Goal: Transaction & Acquisition: Purchase product/service

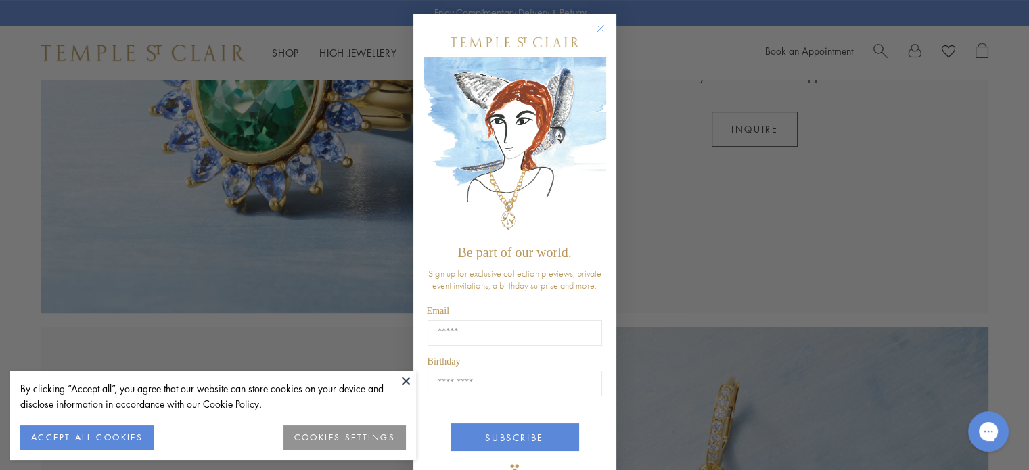
scroll to position [712, 0]
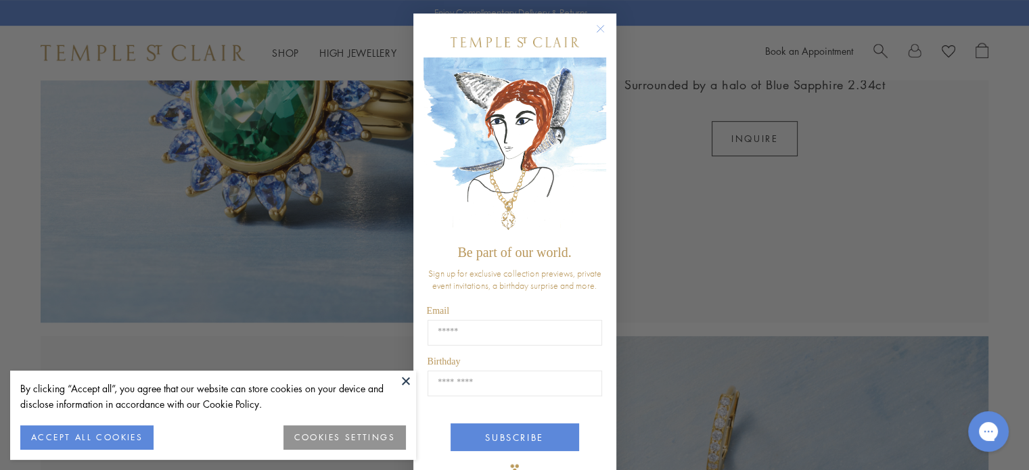
click at [597, 29] on icon "Close dialog" at bounding box center [600, 29] width 7 height 7
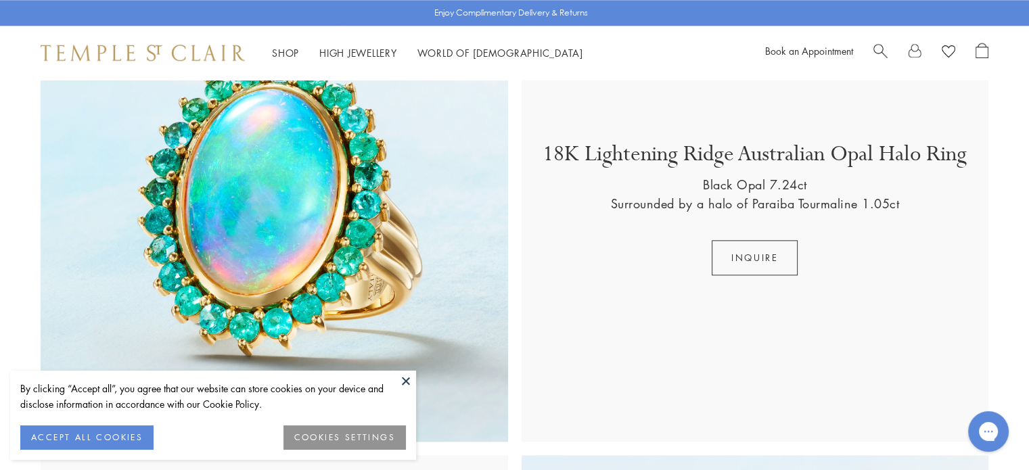
scroll to position [1554, 0]
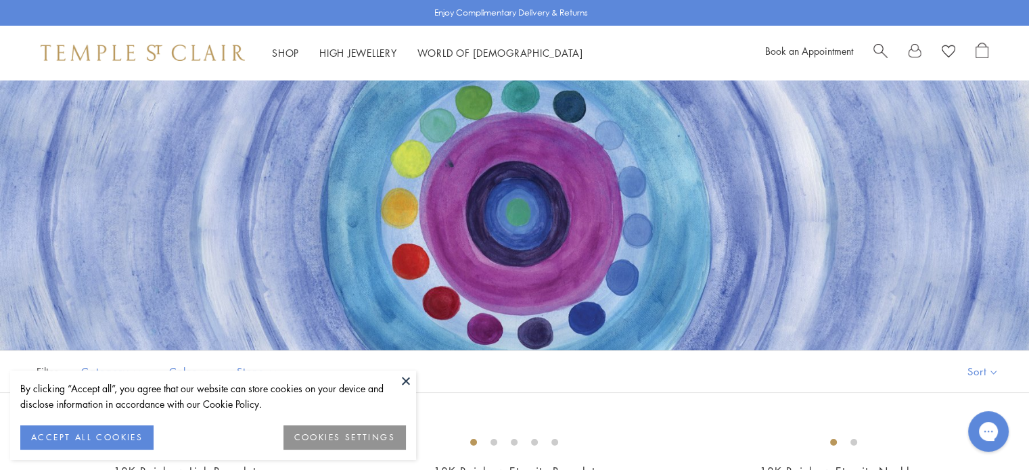
scroll to position [392, 0]
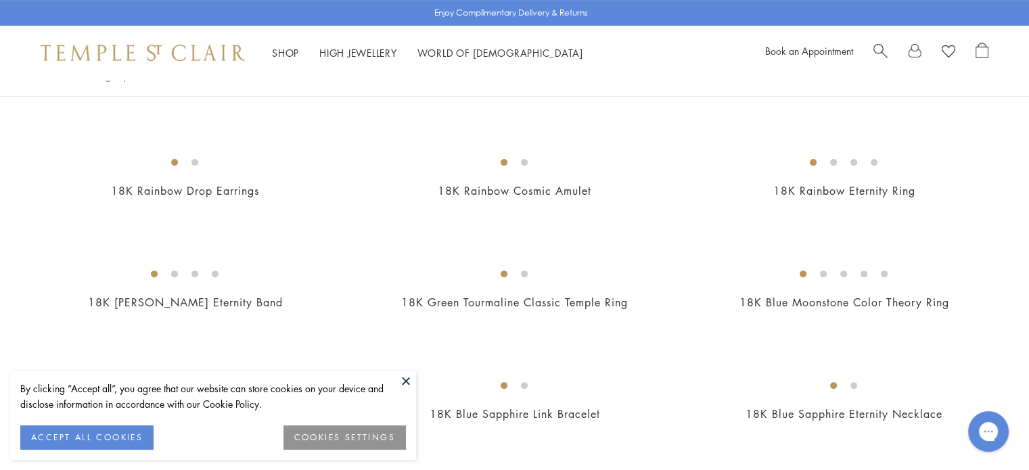
click at [399, 379] on button at bounding box center [406, 381] width 20 height 20
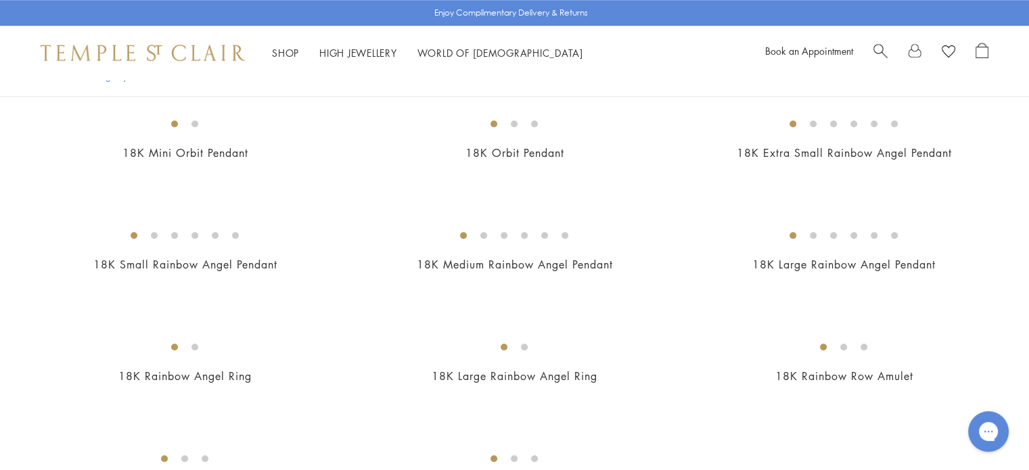
scroll to position [1234, 0]
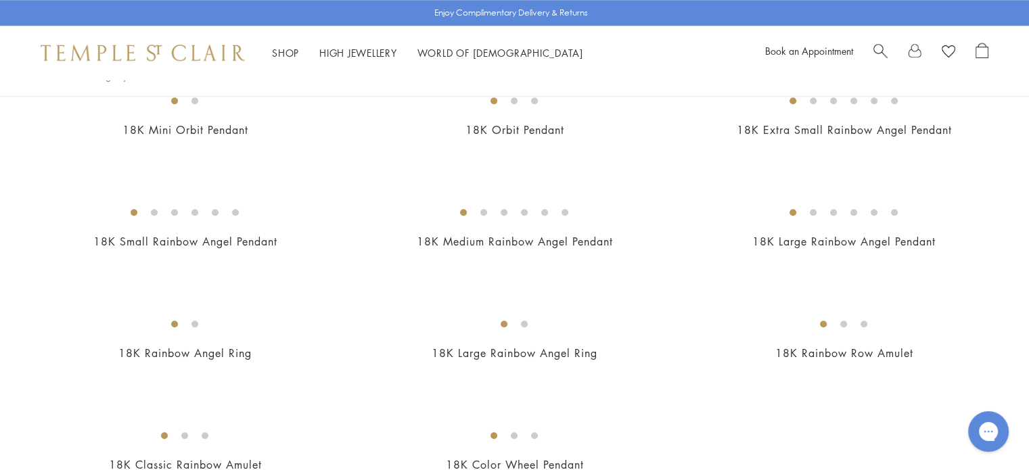
click at [0, 0] on img at bounding box center [0, 0] width 0 height 0
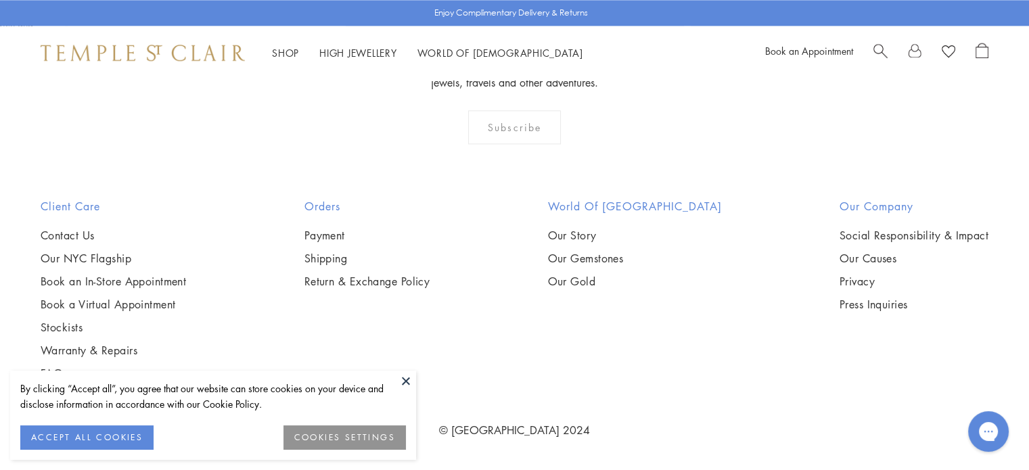
scroll to position [3711, 0]
